Goal: Find specific page/section: Find specific page/section

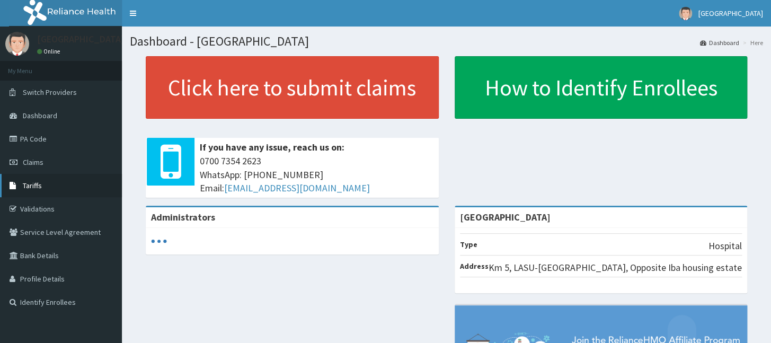
click at [42, 185] on link "Tariffs" at bounding box center [61, 185] width 122 height 23
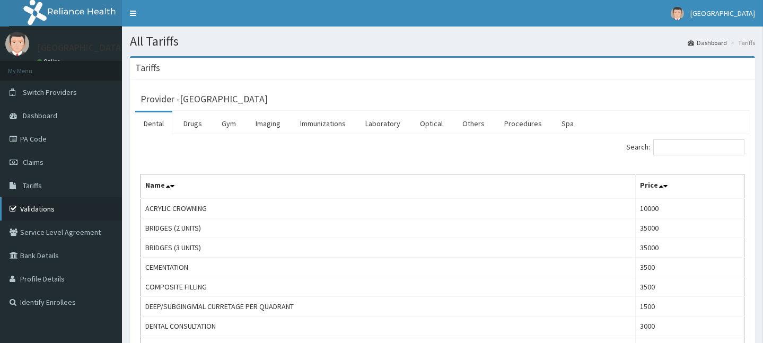
click at [32, 205] on link "Validations" at bounding box center [61, 208] width 122 height 23
click at [29, 207] on link "Validations" at bounding box center [61, 208] width 122 height 23
